Goal: Information Seeking & Learning: Learn about a topic

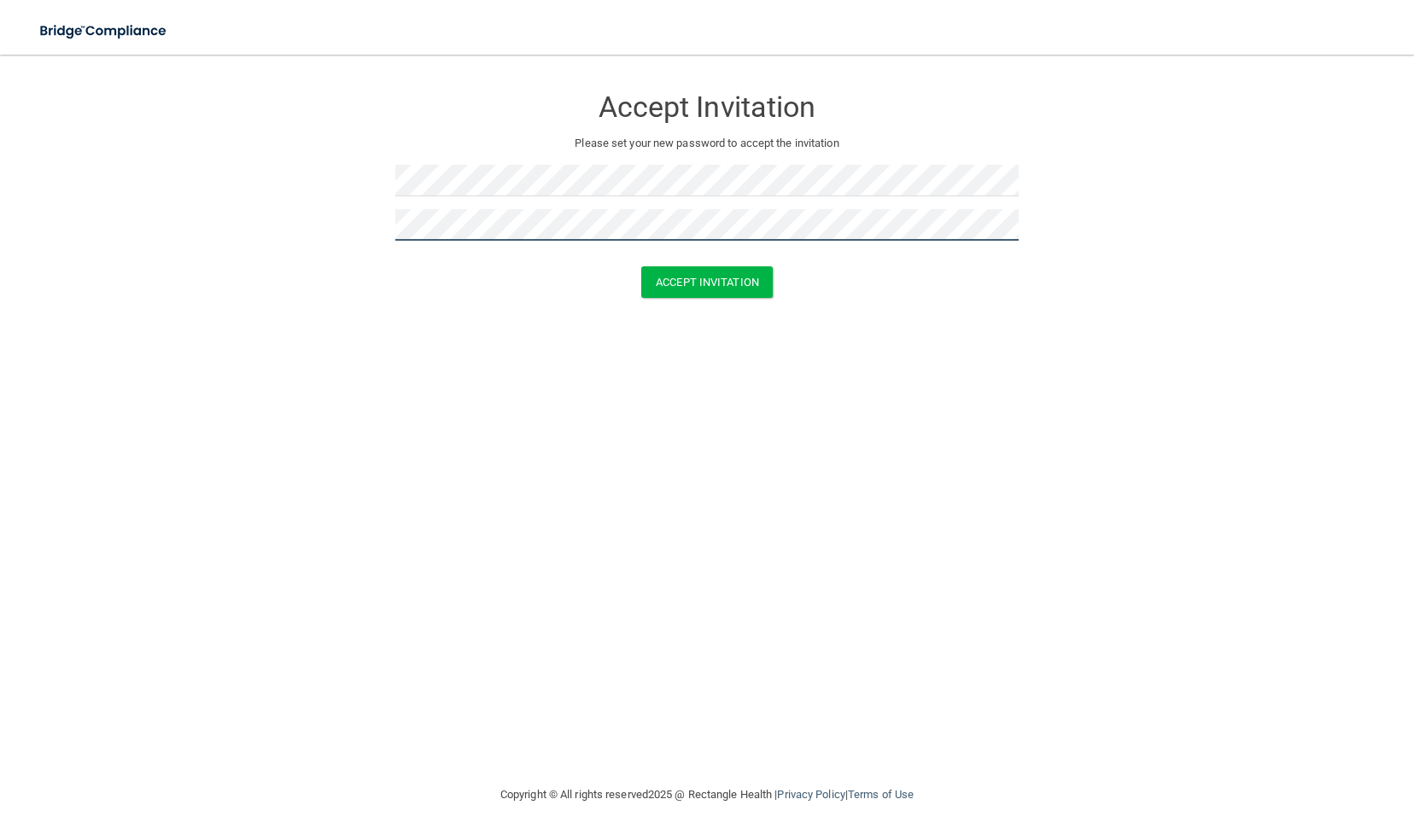
click at [641, 267] on button "Accept Invitation" at bounding box center [707, 282] width 132 height 31
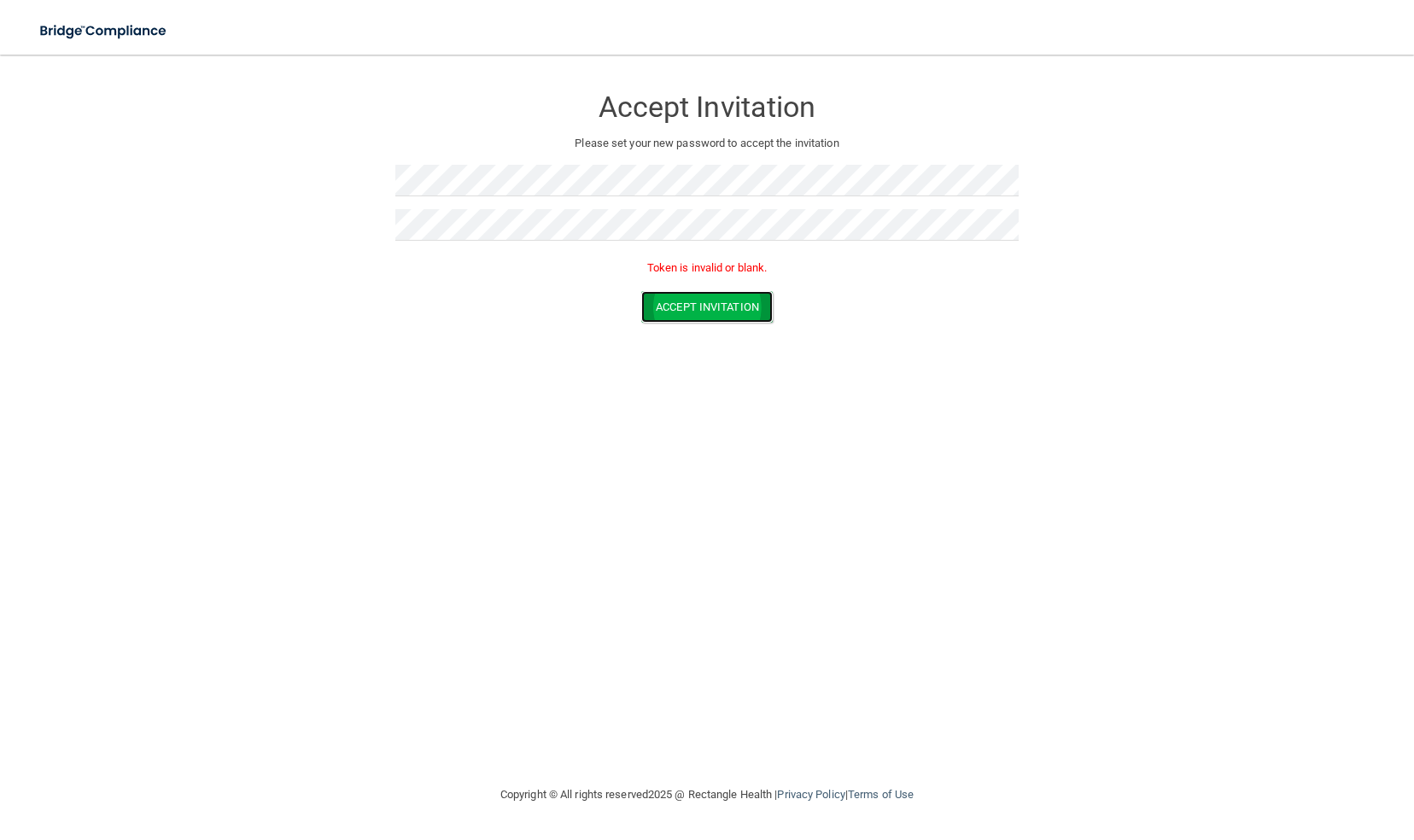
click at [725, 297] on button "Accept Invitation" at bounding box center [707, 307] width 132 height 31
click at [120, 34] on img at bounding box center [104, 31] width 157 height 35
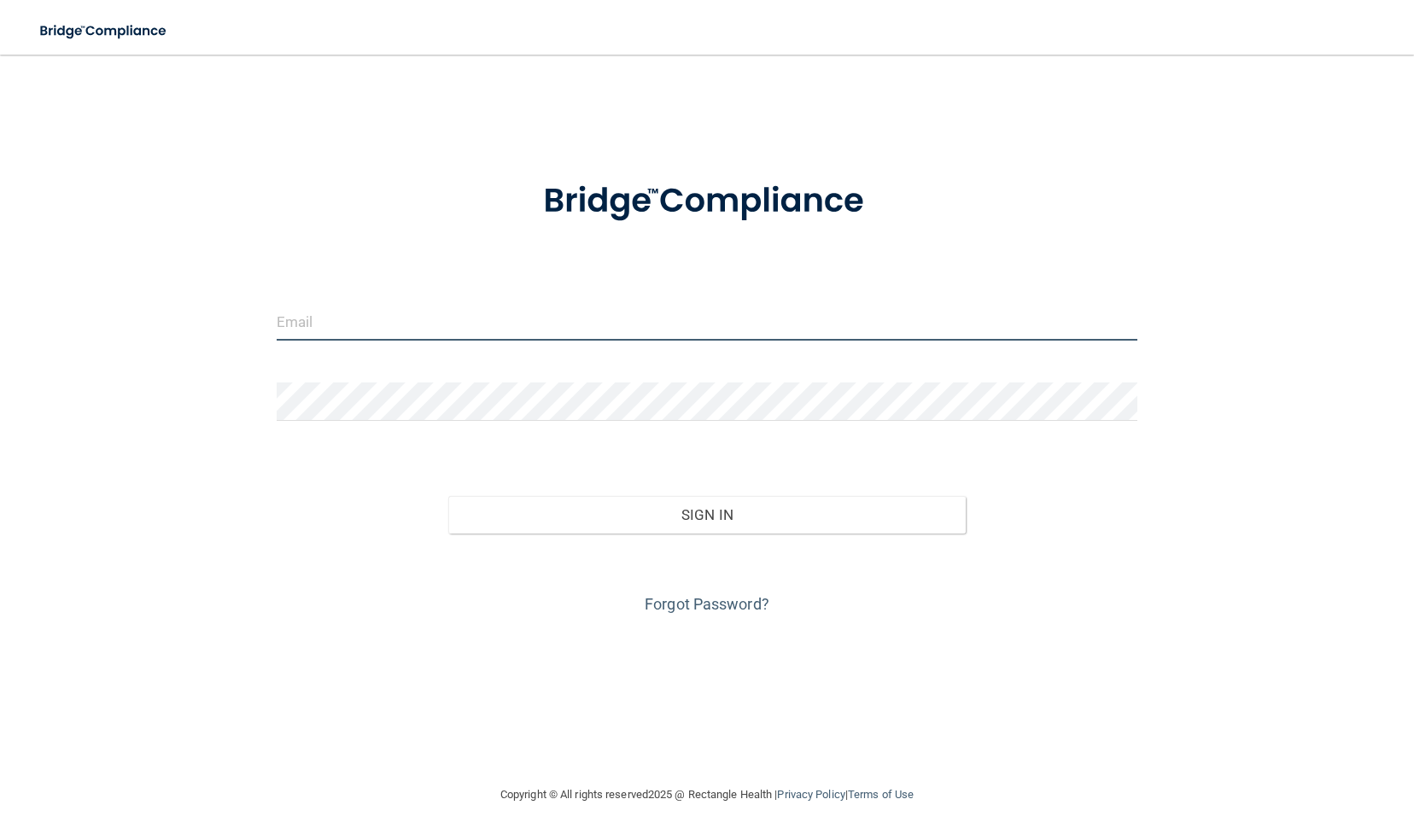
click at [660, 317] on input "email" at bounding box center [707, 322] width 862 height 39
type input "[EMAIL_ADDRESS][DOMAIN_NAME]"
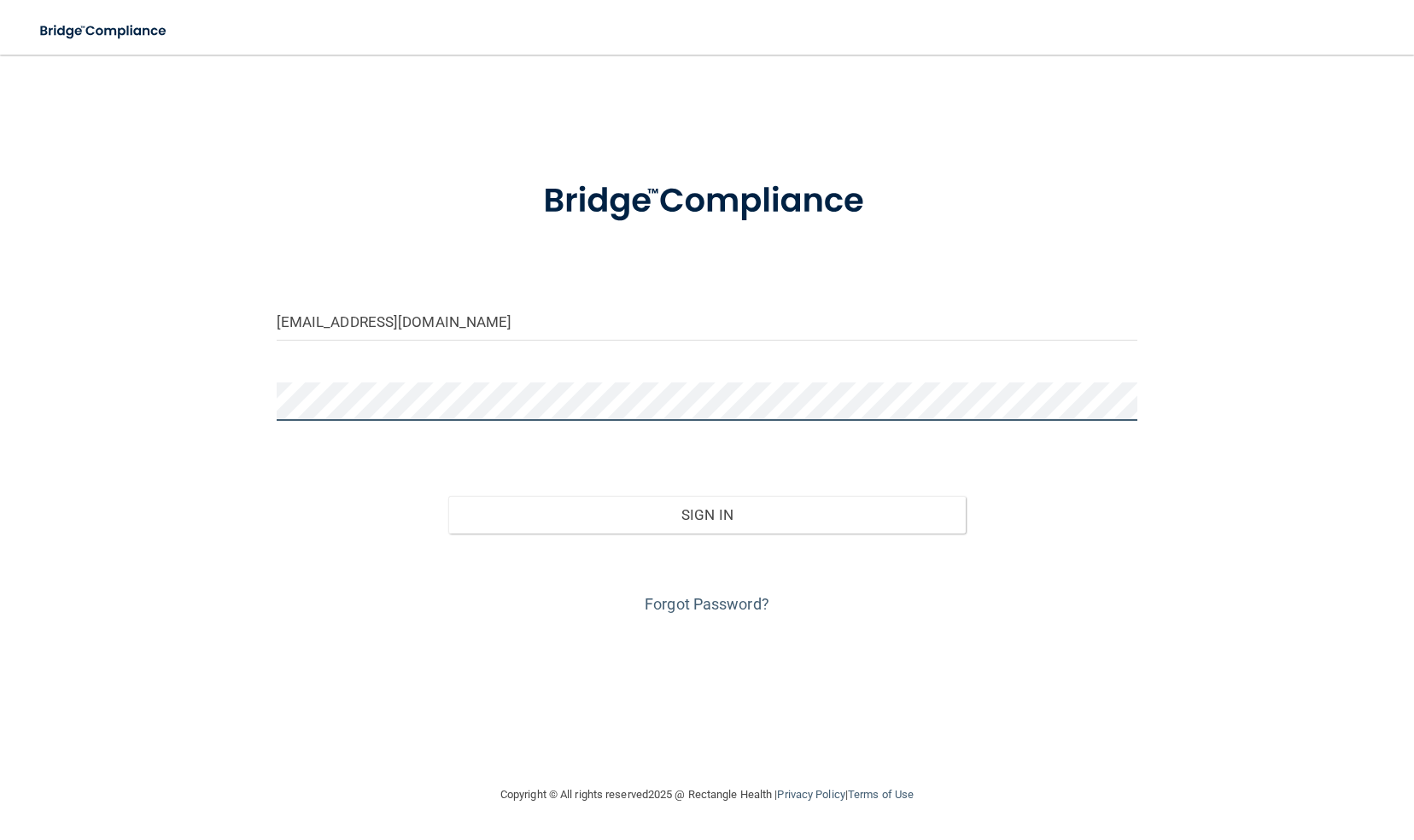
click at [448, 496] on button "Sign In" at bounding box center [707, 514] width 517 height 38
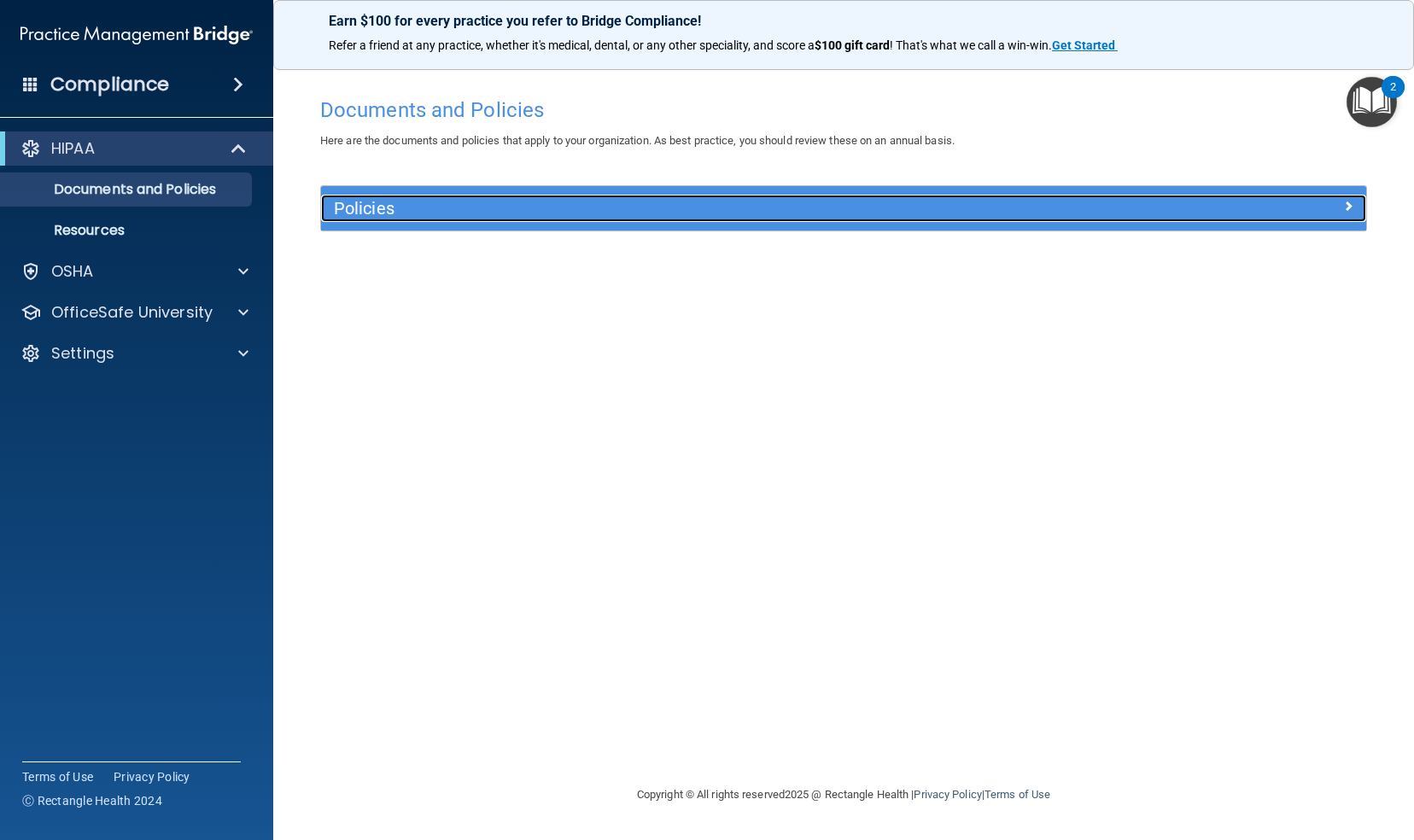
click at [1063, 199] on h5 "Policies" at bounding box center [713, 208] width 758 height 18
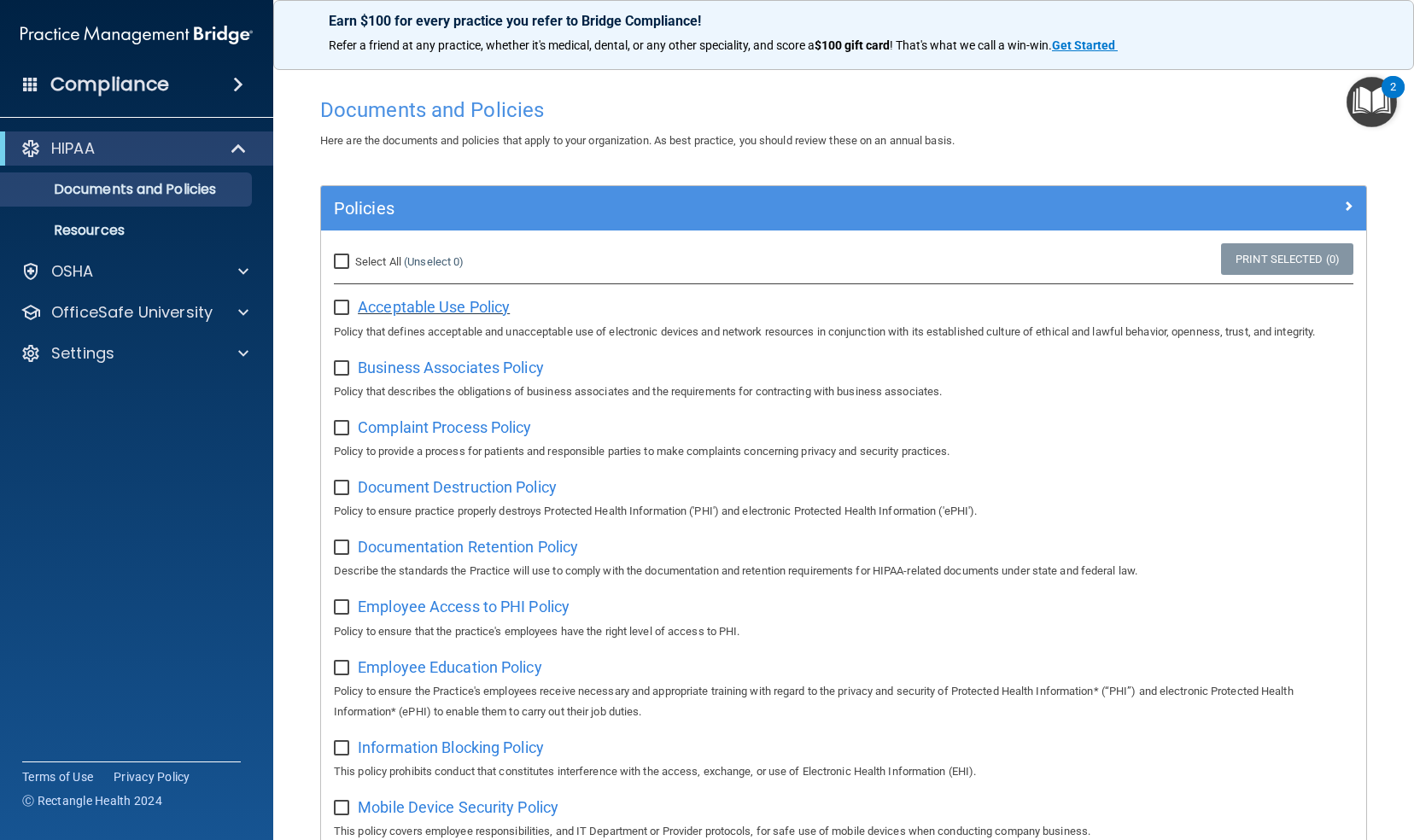
click at [454, 305] on span "Acceptable Use Policy" at bounding box center [433, 306] width 152 height 17
click at [502, 368] on span "Business Associates Policy" at bounding box center [451, 367] width 186 height 17
click at [459, 424] on span "Complaint Process Policy" at bounding box center [444, 427] width 173 height 17
click at [450, 487] on span "Document Destruction Policy" at bounding box center [457, 487] width 199 height 17
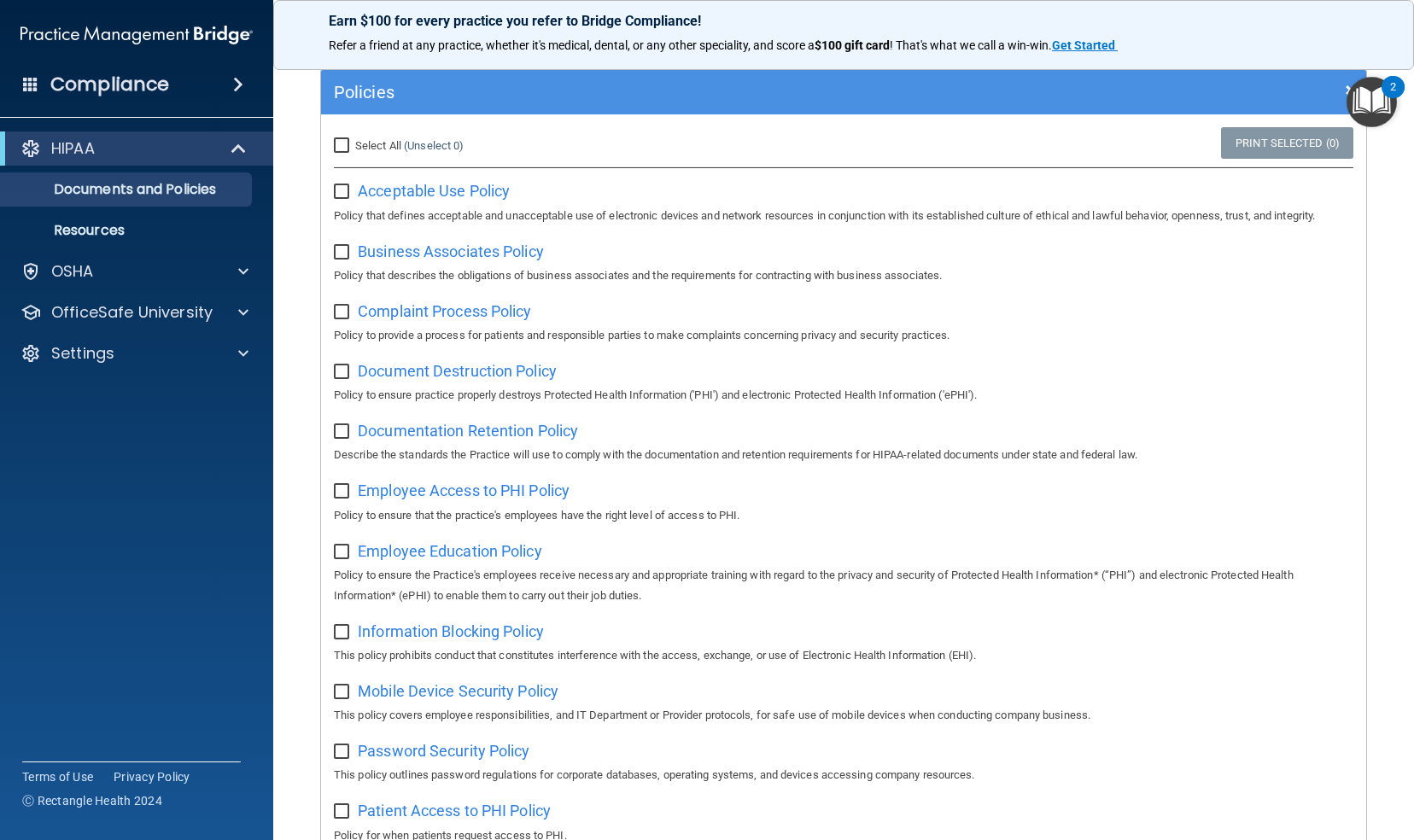
scroll to position [129, 0]
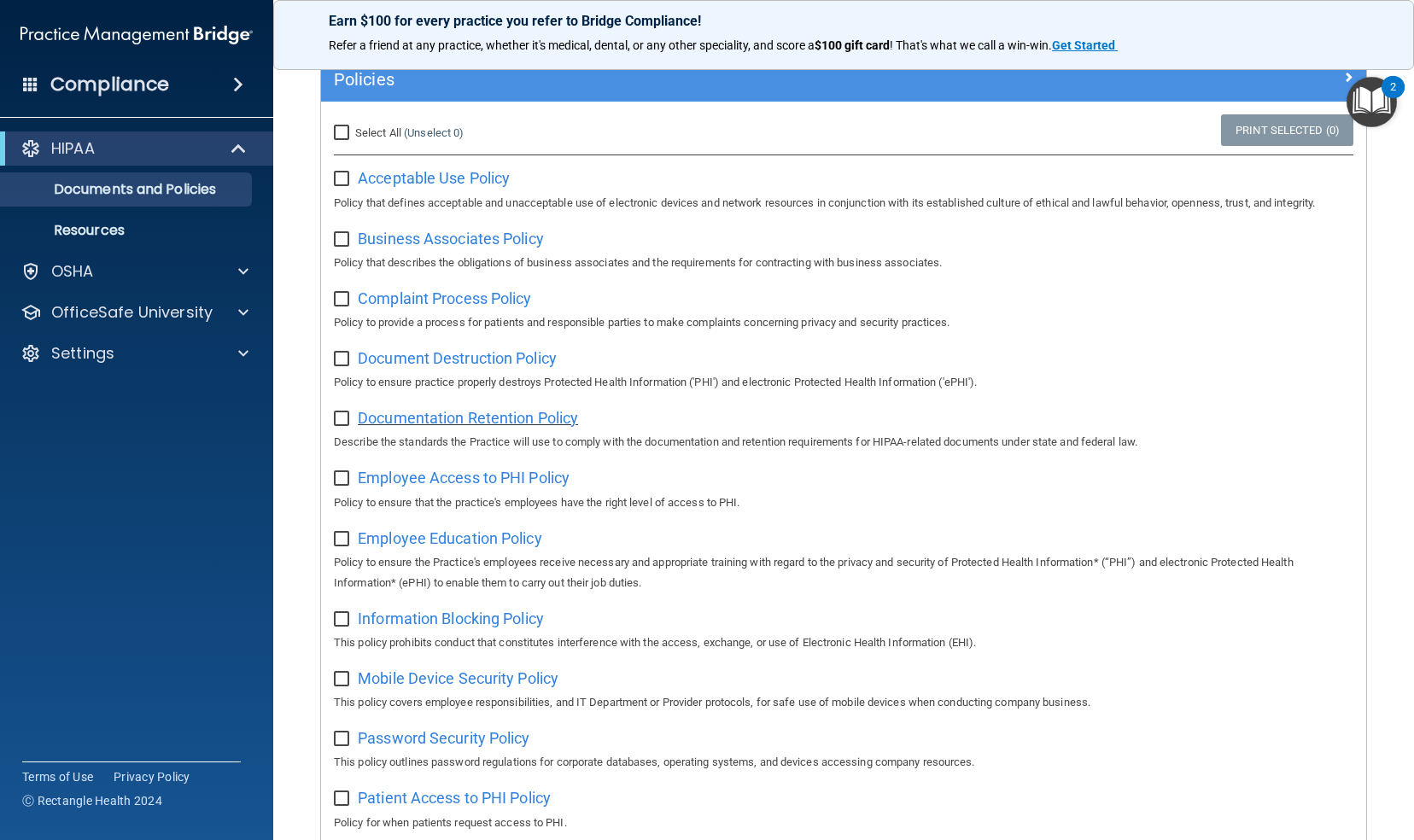
click at [505, 419] on span "Documentation Retention Policy" at bounding box center [467, 418] width 220 height 17
click at [508, 477] on span "Employee Access to PHI Policy" at bounding box center [464, 478] width 212 height 17
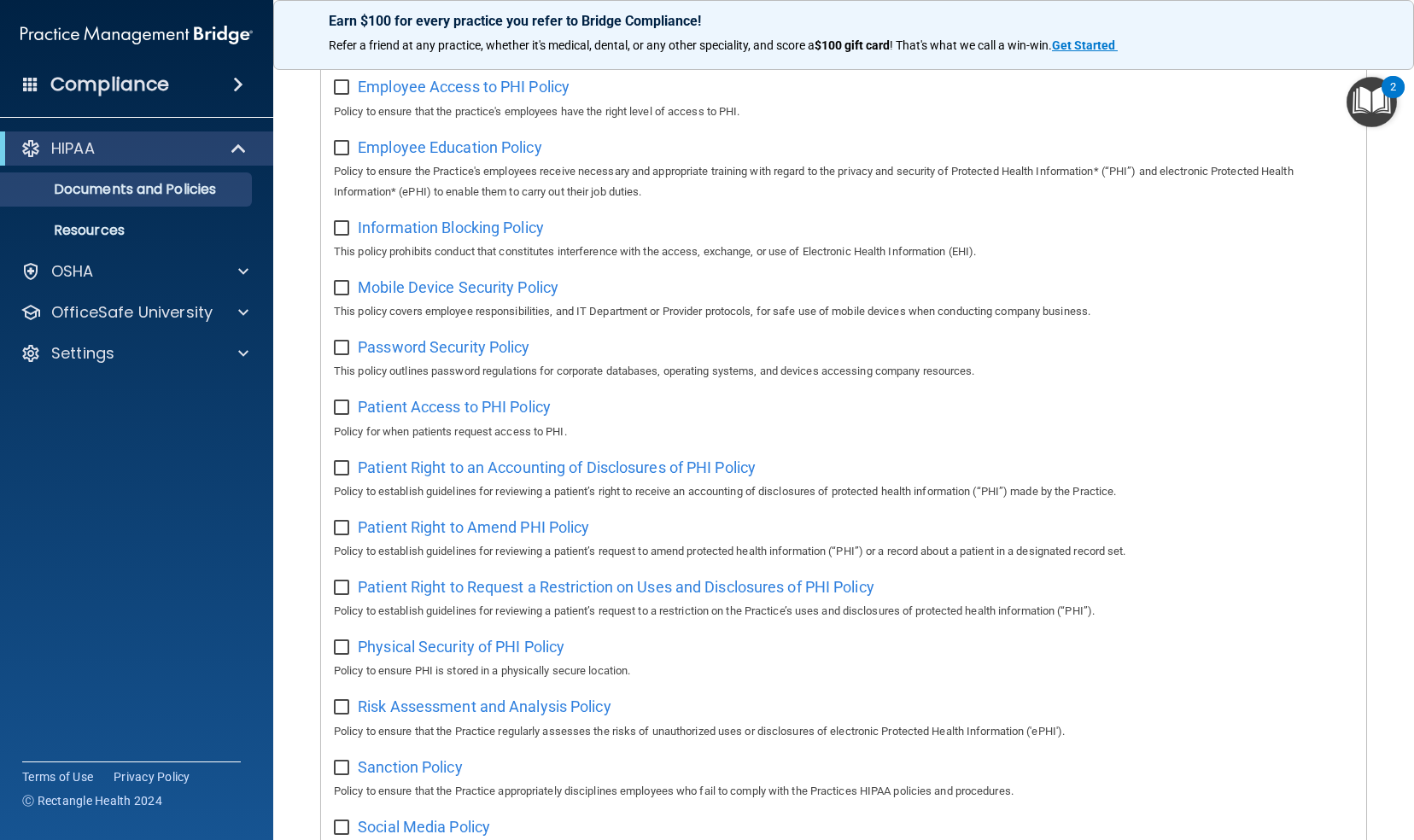
scroll to position [521, 0]
click at [454, 149] on span "Employee Education Policy" at bounding box center [450, 145] width 184 height 17
click at [492, 234] on span "Information Blocking Policy" at bounding box center [451, 226] width 186 height 17
click at [473, 285] on span "Mobile Device Security Policy" at bounding box center [458, 286] width 201 height 17
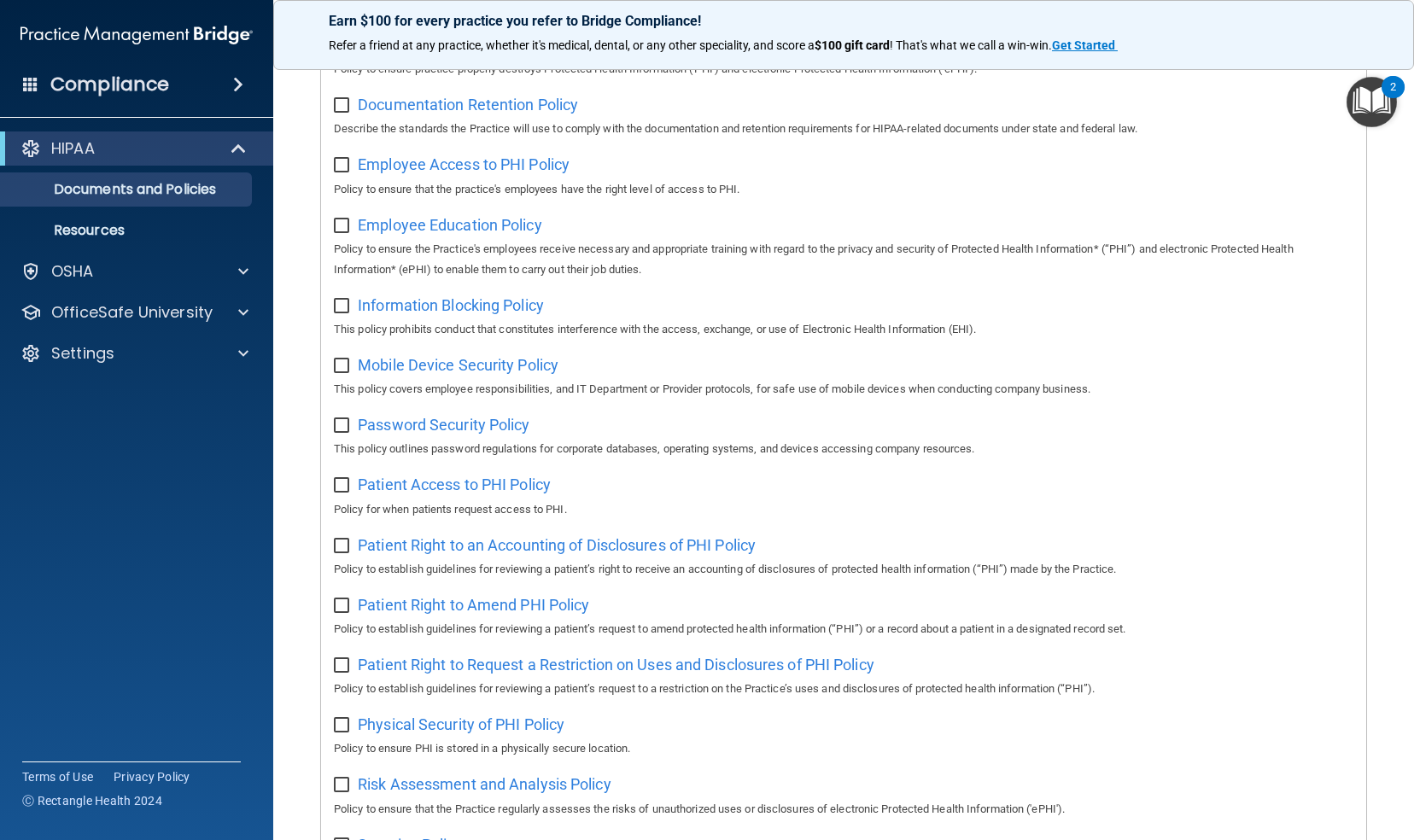
scroll to position [528, 0]
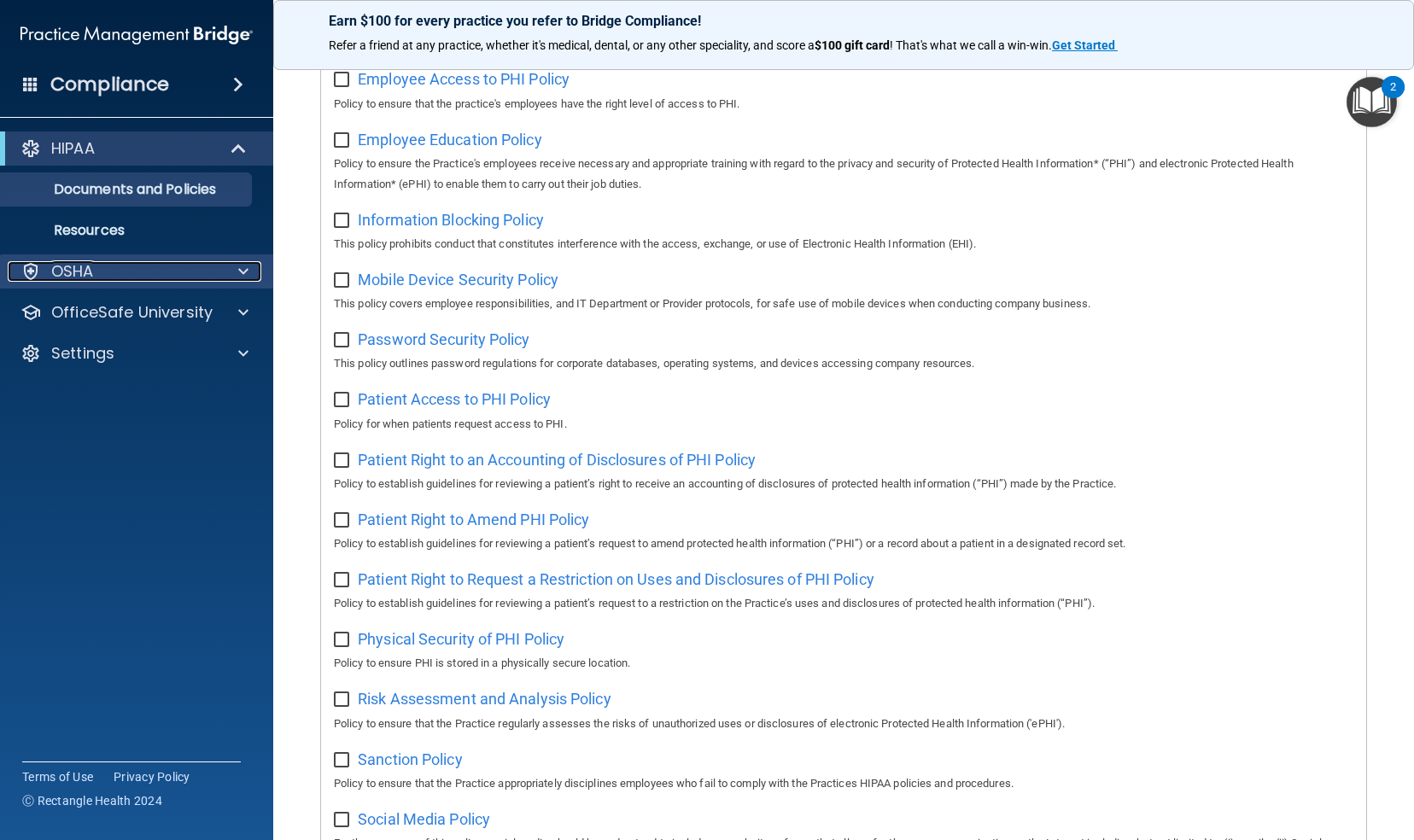
click at [240, 261] on span at bounding box center [243, 271] width 10 height 20
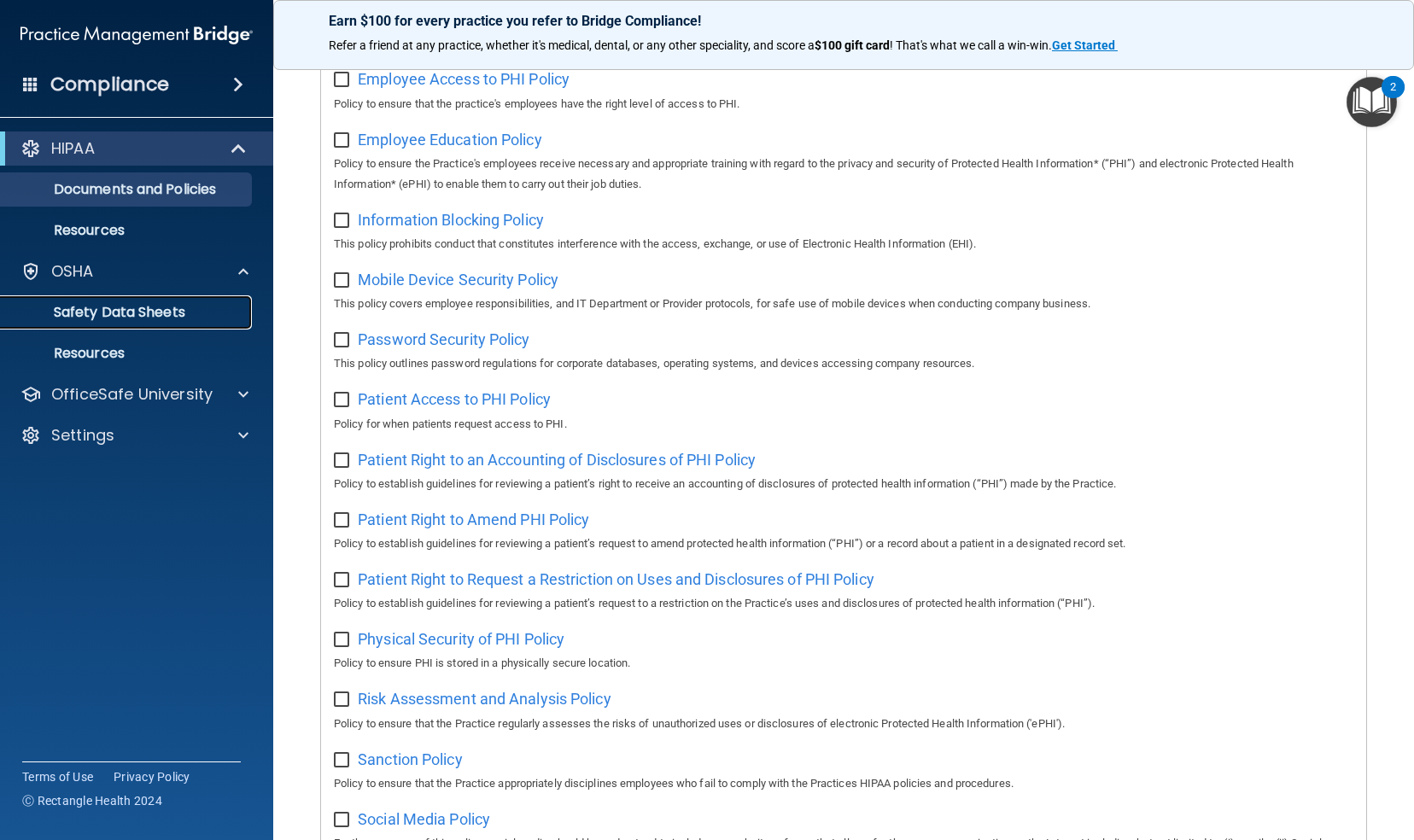
click at [159, 307] on p "Safety Data Sheets" at bounding box center [127, 312] width 233 height 17
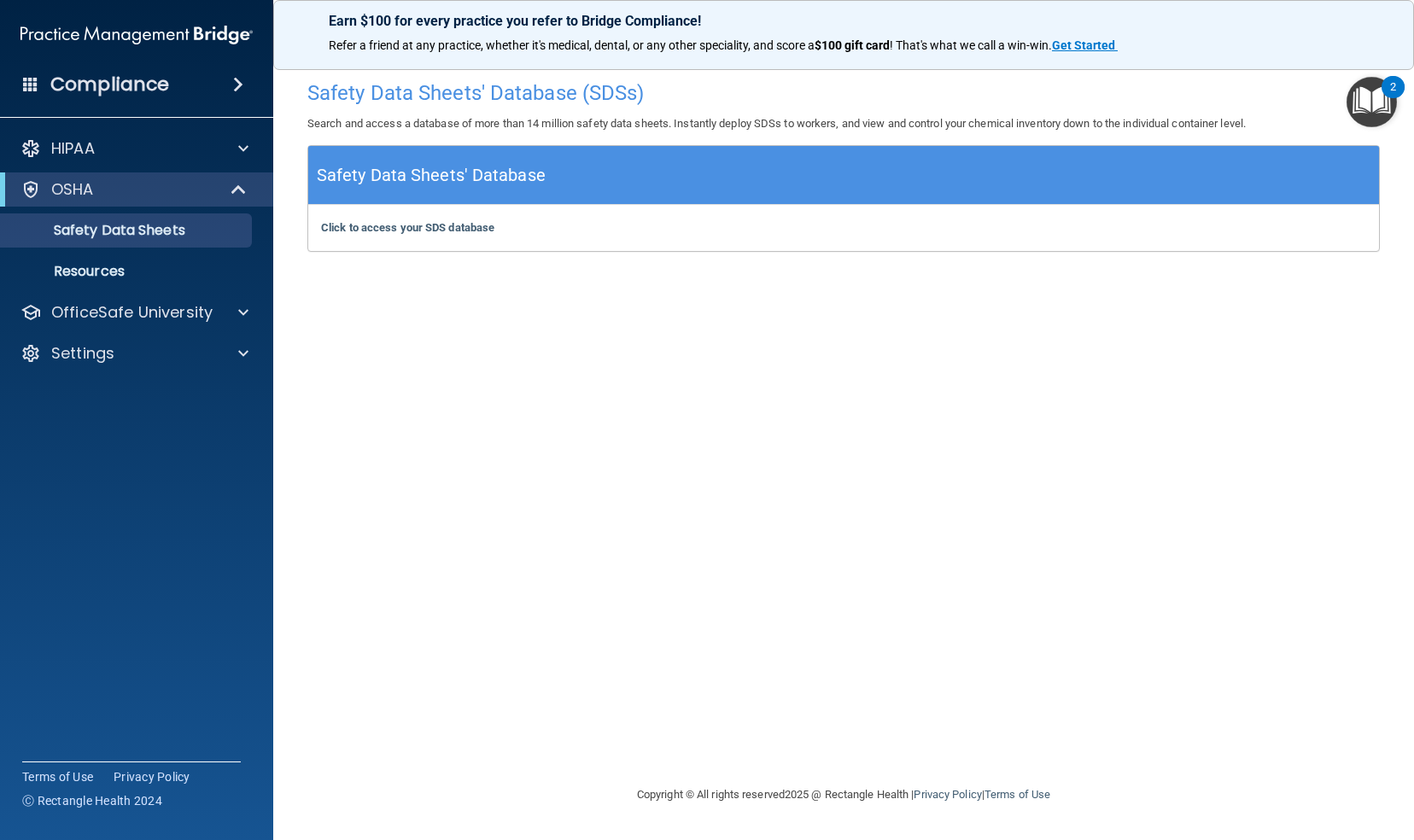
click at [491, 172] on h5 "Safety Data Sheets' Database" at bounding box center [431, 176] width 229 height 29
click at [463, 228] on b "Click to access your SDS database" at bounding box center [408, 227] width 173 height 13
click at [252, 147] on div at bounding box center [241, 148] width 42 height 20
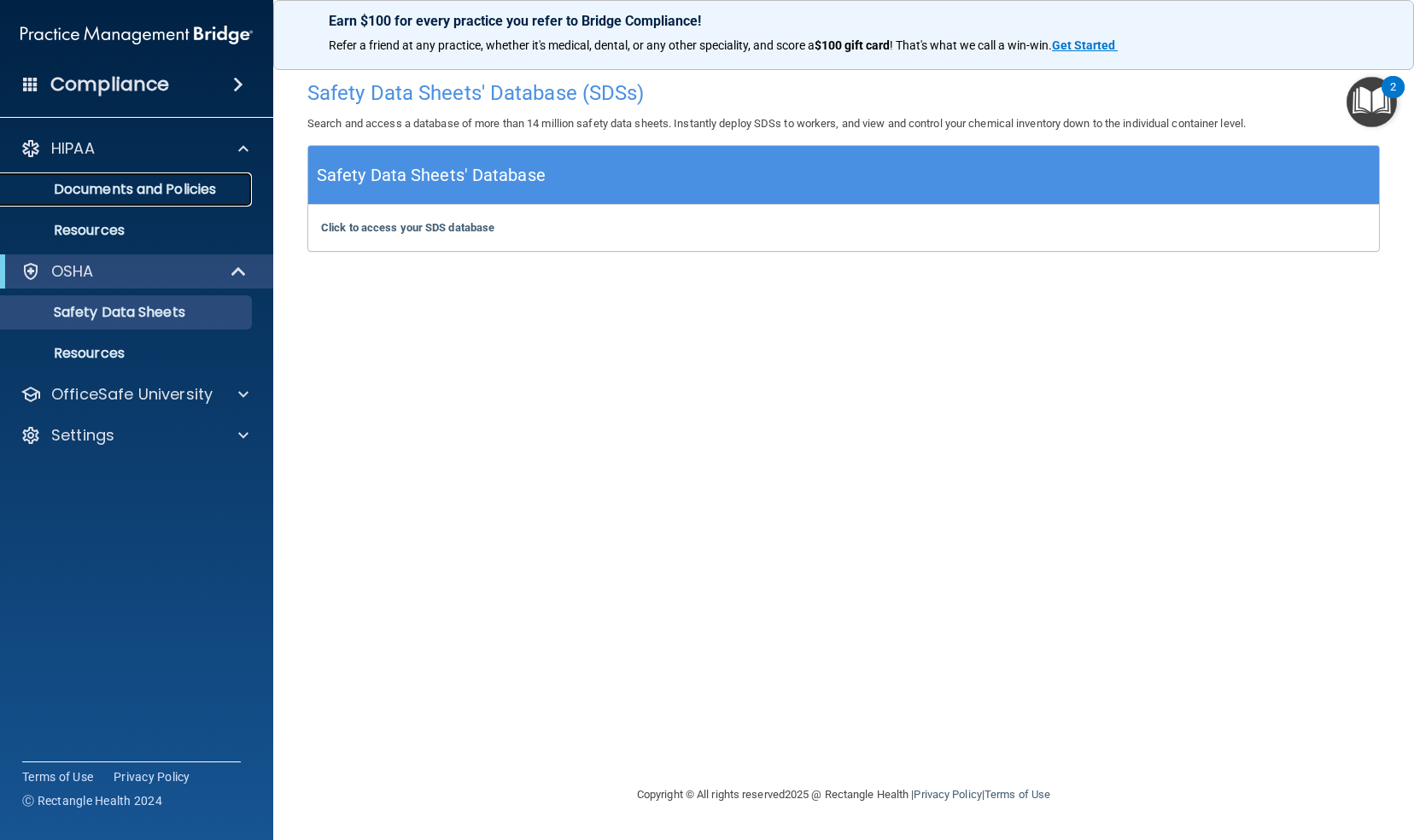
click at [219, 193] on p "Documents and Policies" at bounding box center [127, 190] width 233 height 17
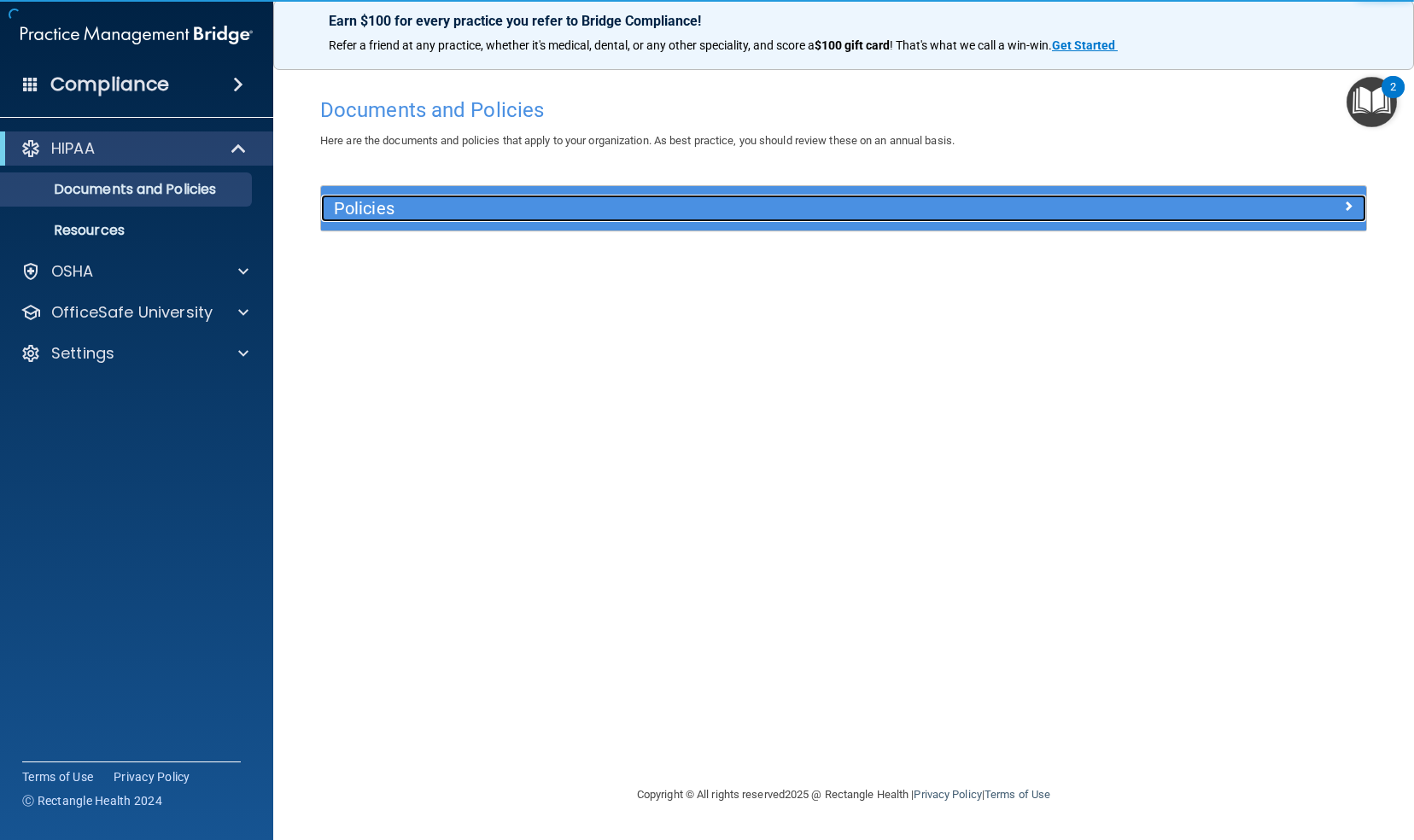
click at [371, 205] on h5 "Policies" at bounding box center [713, 208] width 758 height 18
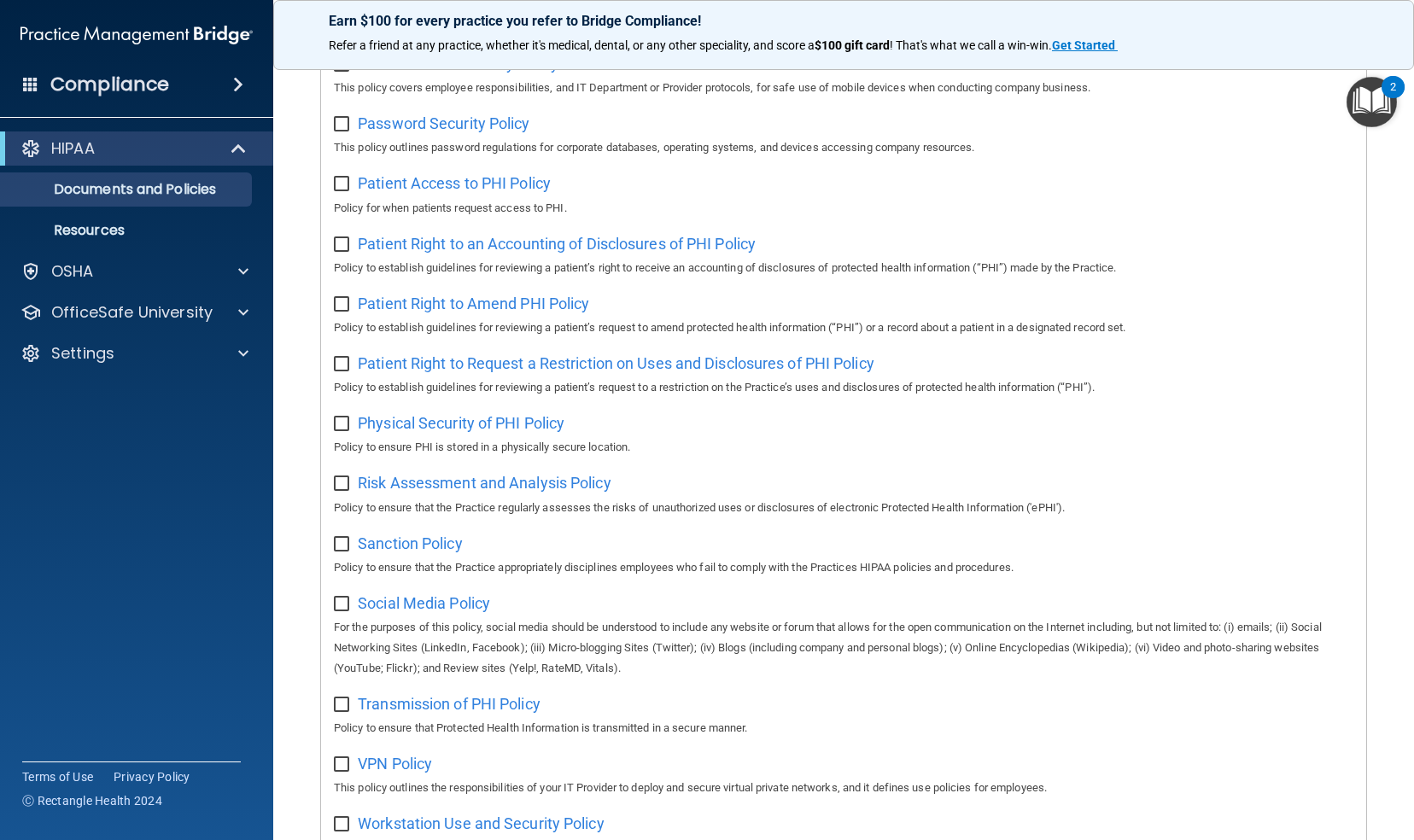
scroll to position [744, 0]
click at [435, 126] on span "Password Security Policy" at bounding box center [443, 121] width 172 height 17
click at [456, 188] on span "Patient Access to PHI Policy" at bounding box center [454, 181] width 193 height 17
click at [649, 248] on span "Patient Right to an Accounting of Disclosures of PHI Policy" at bounding box center [557, 242] width 398 height 17
click at [443, 309] on span "Patient Right to Amend PHI Policy" at bounding box center [474, 302] width 232 height 17
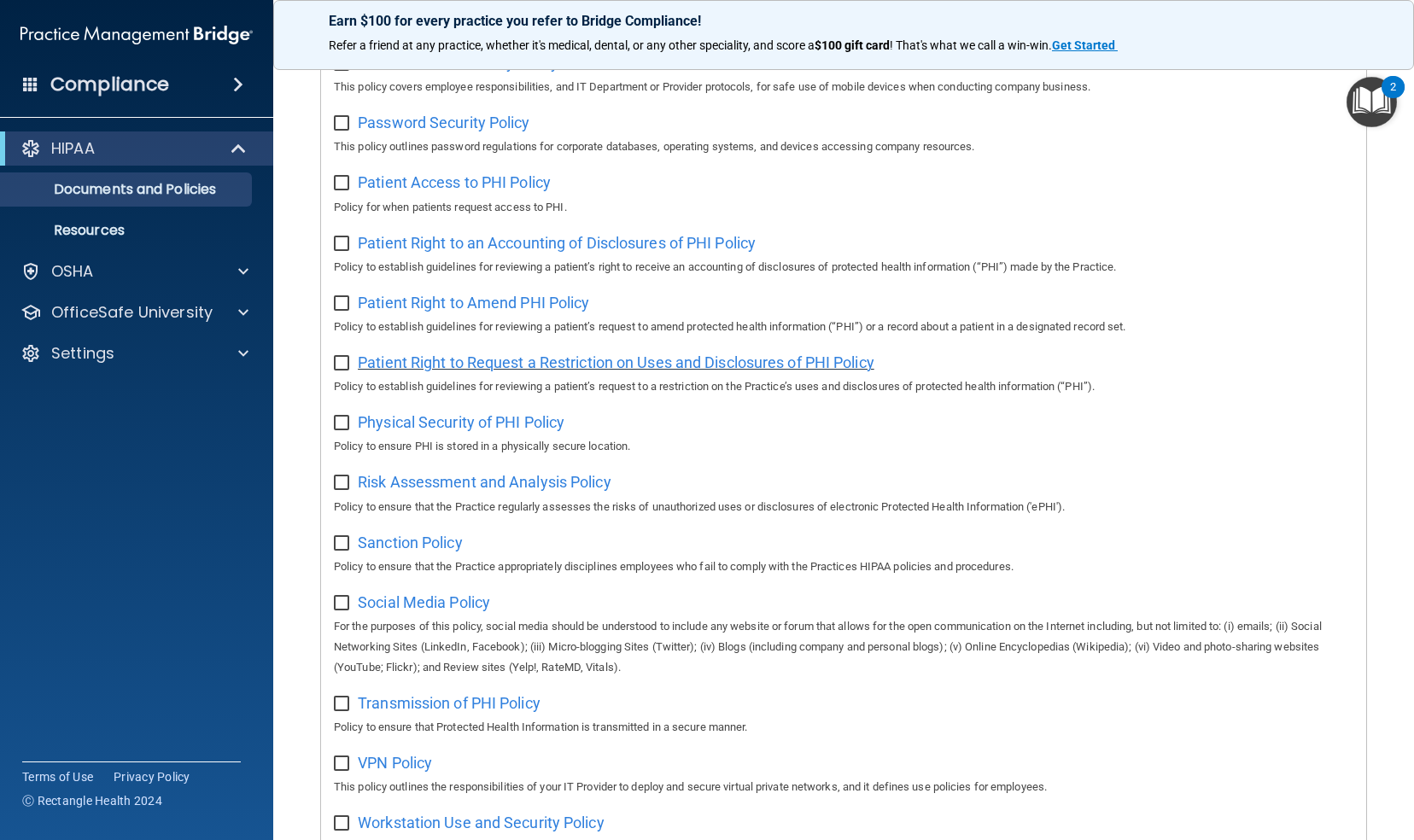
click at [581, 372] on span "Patient Right to Request a Restriction on Uses and Disclosures of PHI Policy" at bounding box center [616, 362] width 517 height 17
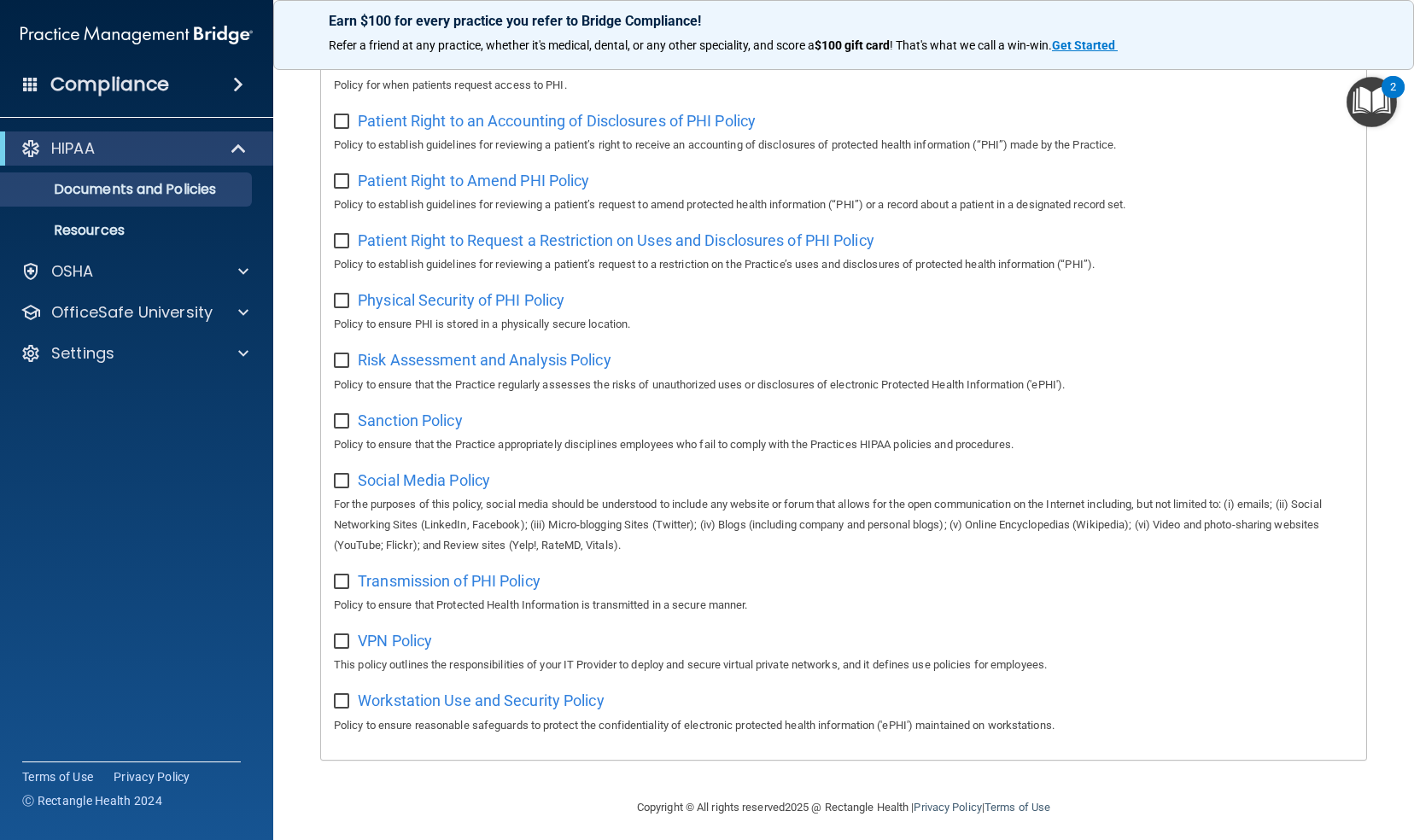
scroll to position [868, 0]
click at [529, 298] on span "Physical Security of PHI Policy" at bounding box center [461, 299] width 207 height 17
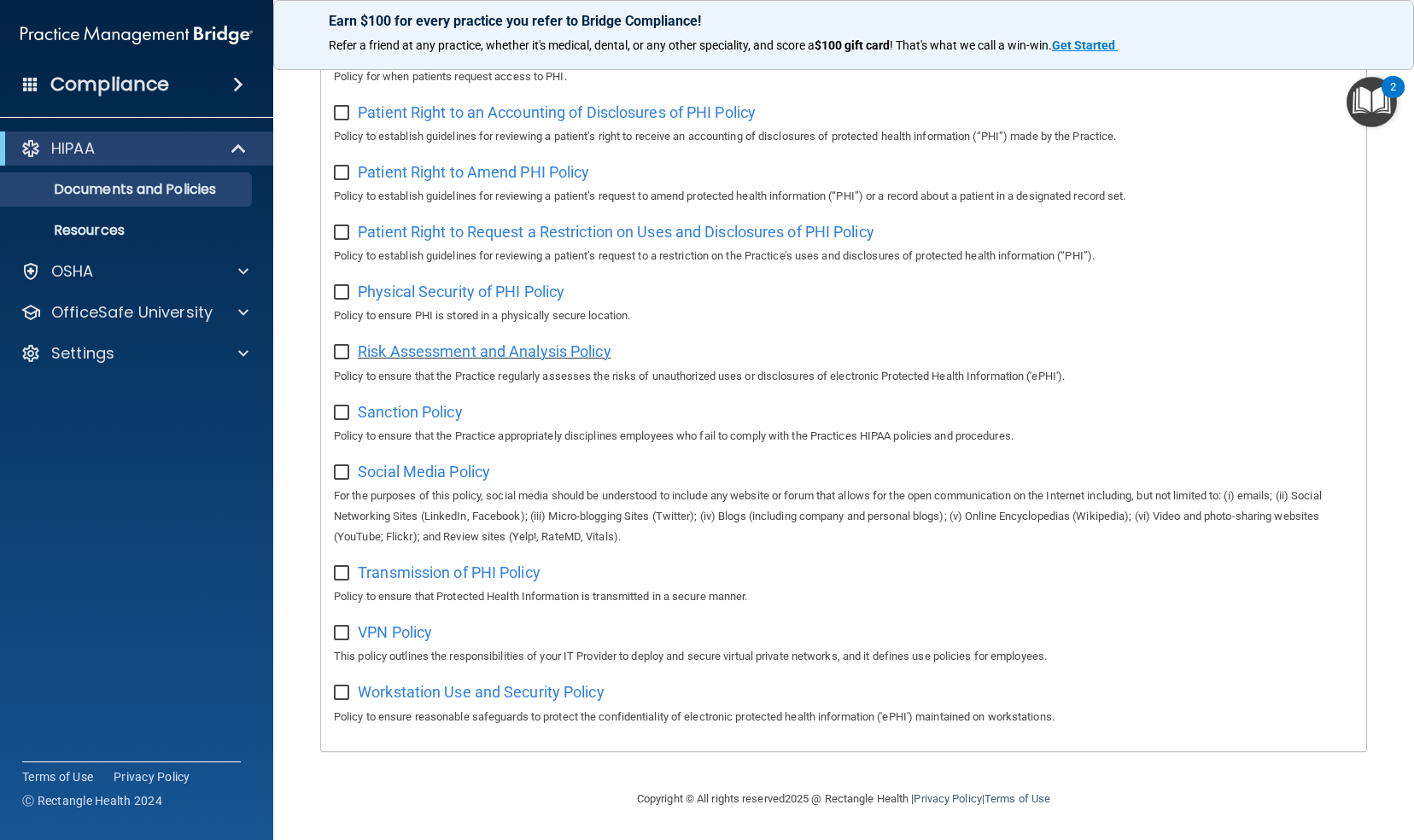
click at [509, 351] on span "Risk Assessment and Analysis Policy" at bounding box center [485, 351] width 254 height 17
click at [427, 410] on span "Sanction Policy" at bounding box center [410, 411] width 105 height 17
click at [449, 475] on span "Social Media Policy" at bounding box center [424, 471] width 132 height 17
click at [483, 577] on span "Transmission of PHI Policy" at bounding box center [449, 572] width 183 height 17
click at [397, 637] on span "VPN Policy" at bounding box center [395, 632] width 75 height 17
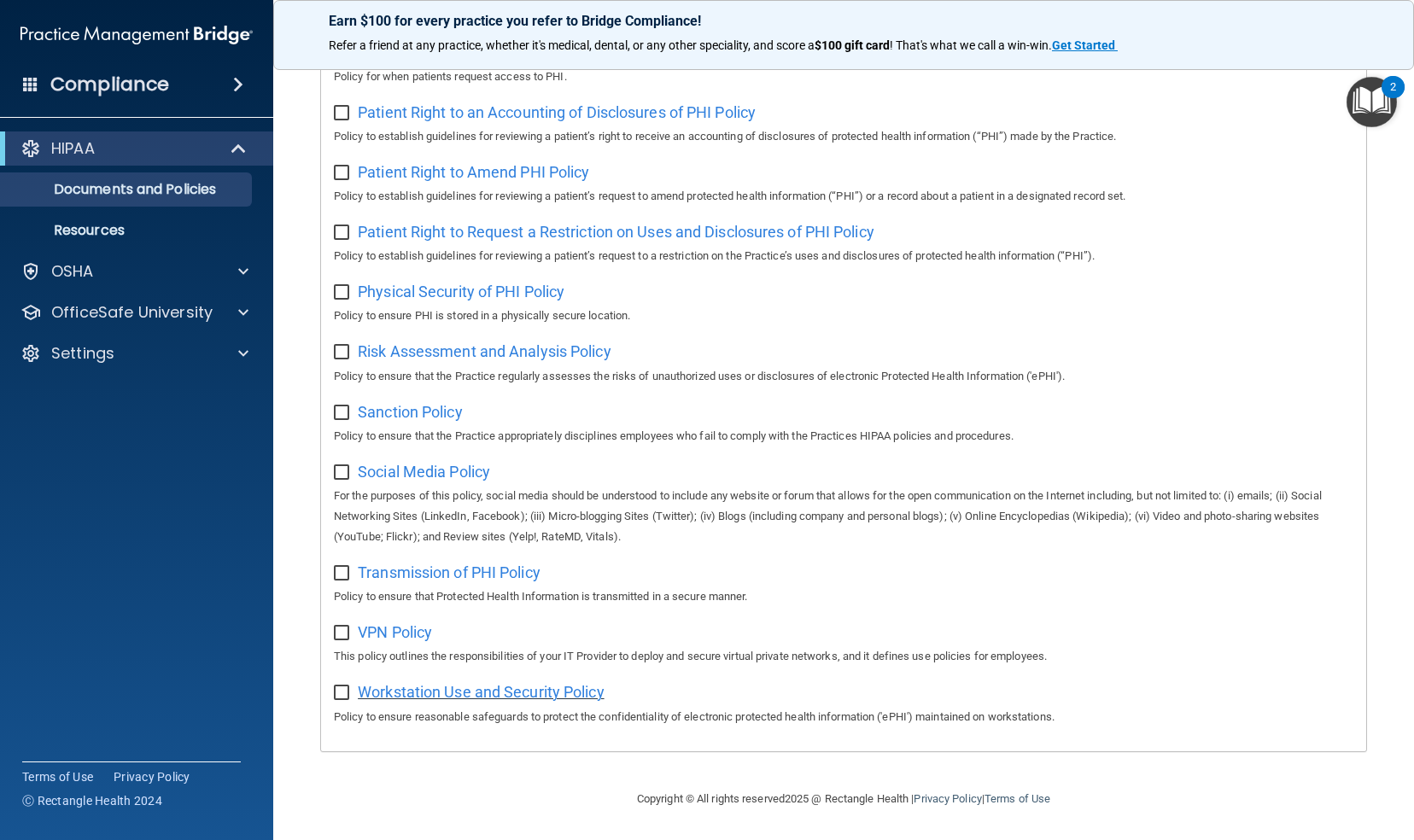
click at [535, 690] on span "Workstation Use and Security Policy" at bounding box center [481, 692] width 247 height 17
